Goal: Information Seeking & Learning: Learn about a topic

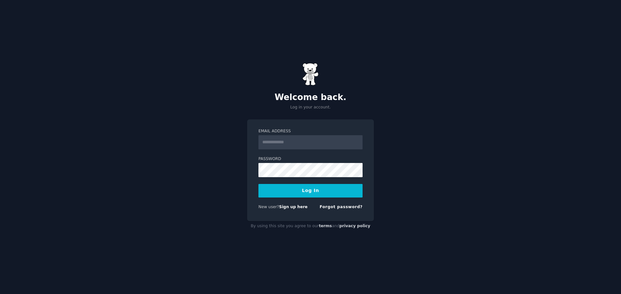
click at [288, 146] on input "Email Address" at bounding box center [310, 142] width 104 height 14
type input "**********"
click at [309, 194] on button "Log In" at bounding box center [310, 191] width 104 height 14
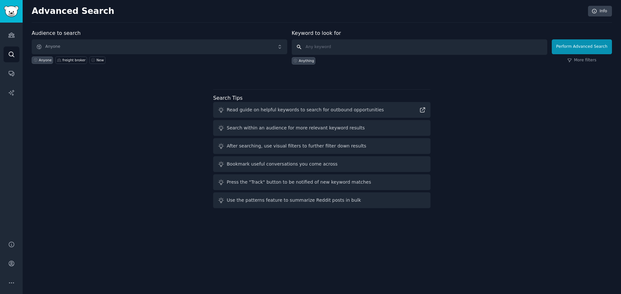
click at [328, 46] on input "text" at bounding box center [419, 47] width 255 height 16
type input "g"
type input "gloves for frozen produce"
click button "Perform Advanced Search" at bounding box center [581, 46] width 60 height 15
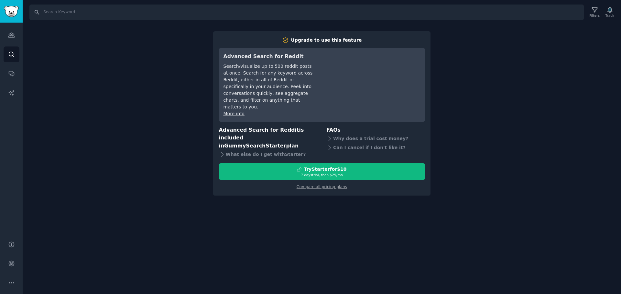
click at [481, 91] on div "Search Filters Track Upgrade to use this feature Advanced Search for Reddit Sea…" at bounding box center [322, 147] width 598 height 294
click at [10, 38] on icon "Sidebar" at bounding box center [11, 35] width 7 height 7
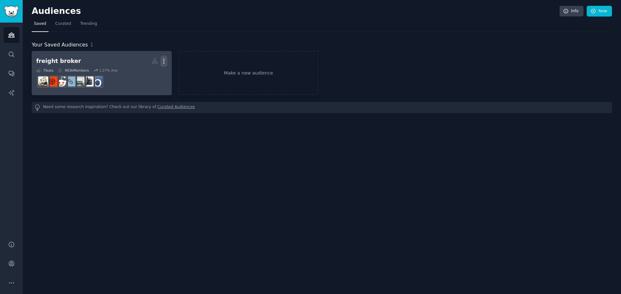
click at [164, 62] on icon "button" at bounding box center [163, 61] width 7 height 7
click at [147, 76] on p "Delete" at bounding box center [146, 74] width 15 height 7
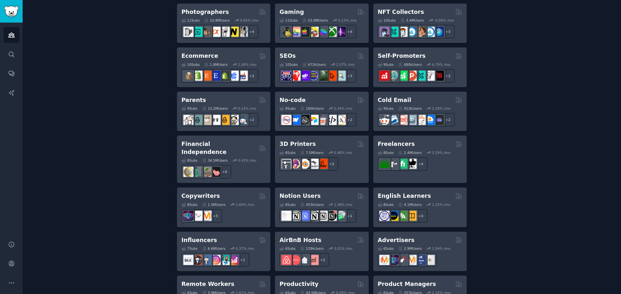
scroll to position [341, 0]
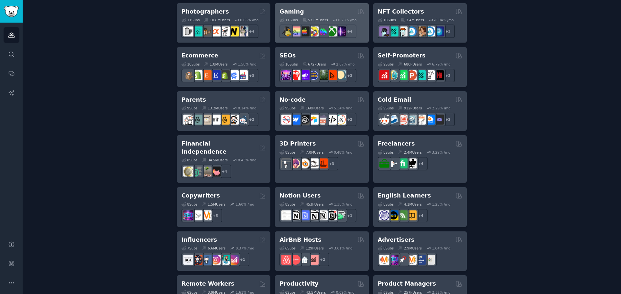
click at [300, 11] on div "Gaming" at bounding box center [321, 12] width 84 height 8
